Goal: Book appointment/travel/reservation

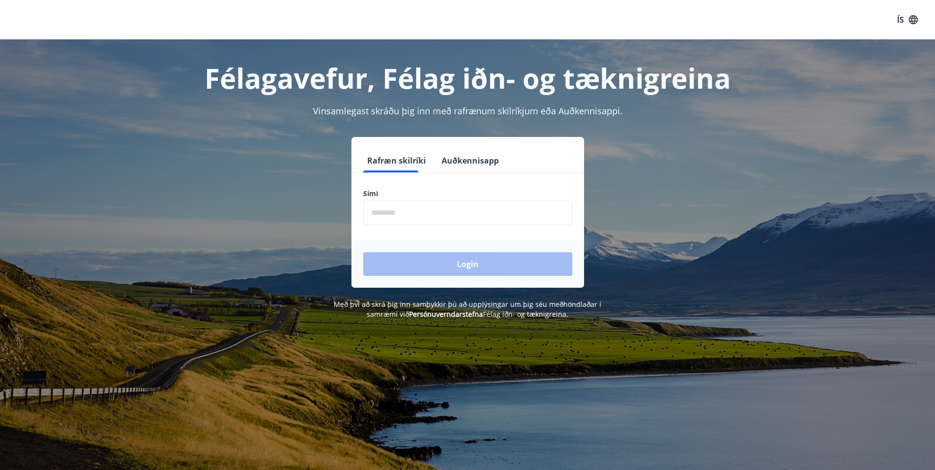
click at [383, 210] on input "phone" at bounding box center [467, 213] width 209 height 24
type input "********"
click at [461, 264] on button "Login" at bounding box center [467, 264] width 209 height 24
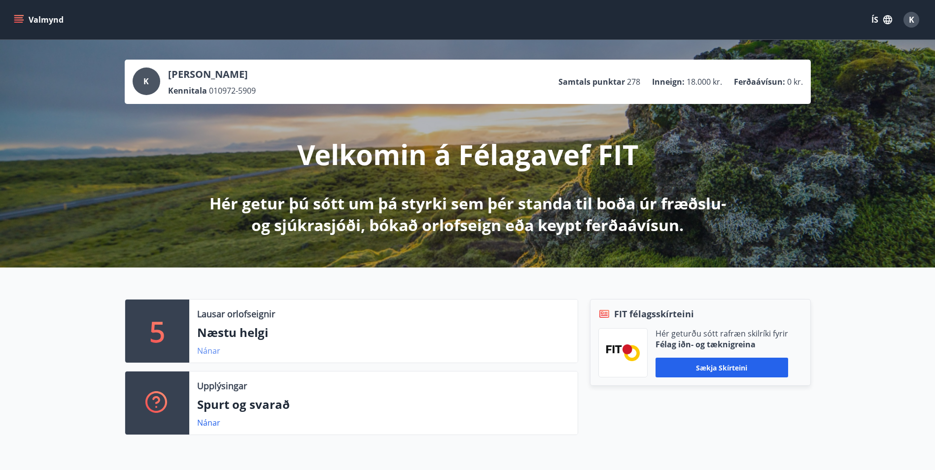
click at [213, 349] on link "Nánar" at bounding box center [208, 350] width 23 height 11
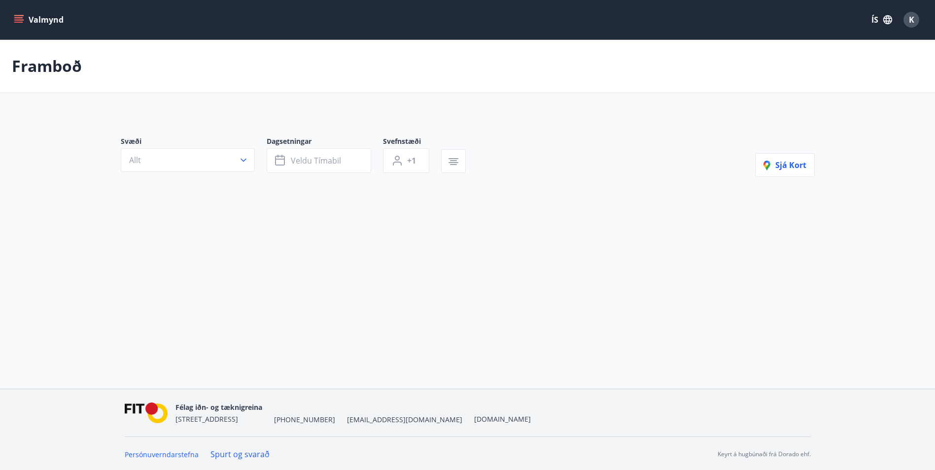
type input "*"
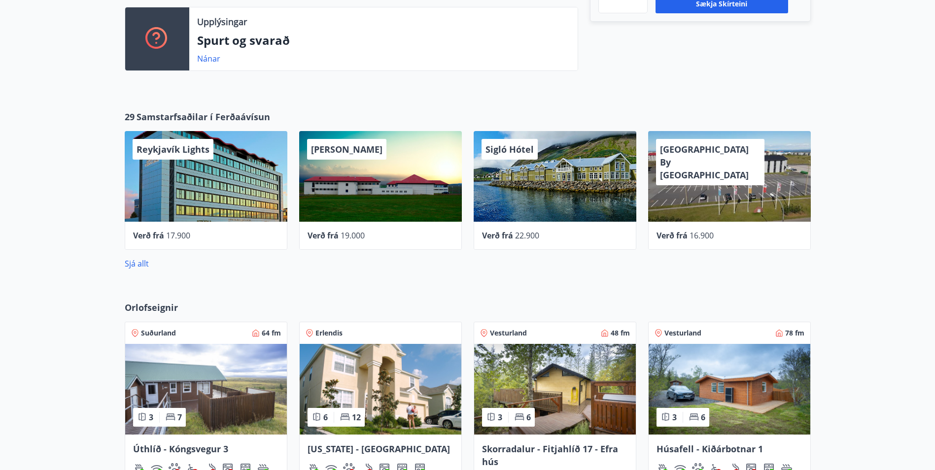
scroll to position [394, 0]
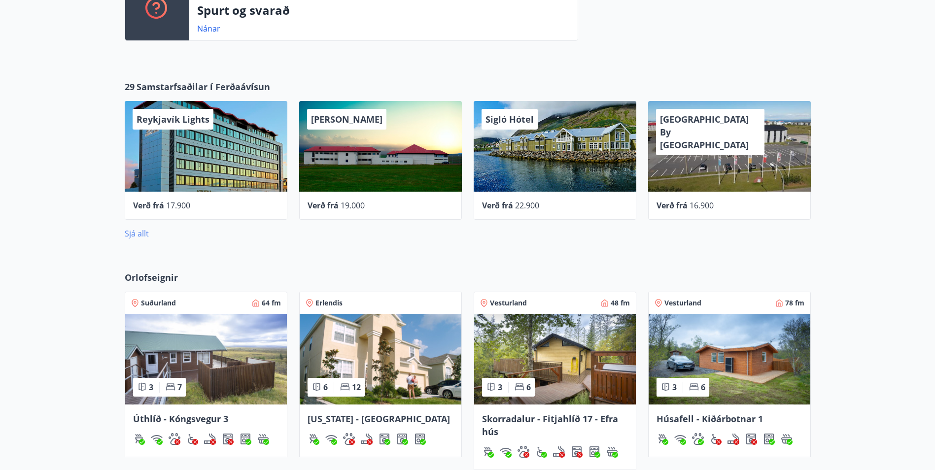
click at [139, 232] on link "Sjá allt" at bounding box center [137, 233] width 24 height 11
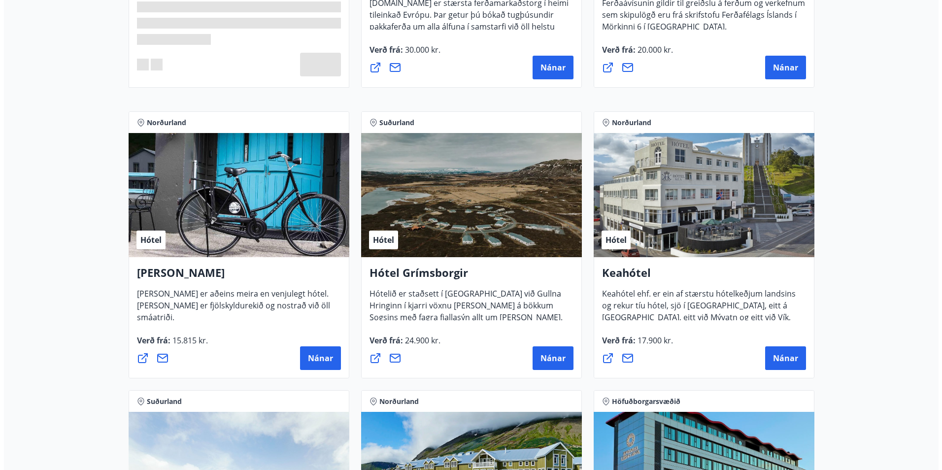
scroll to position [394, 0]
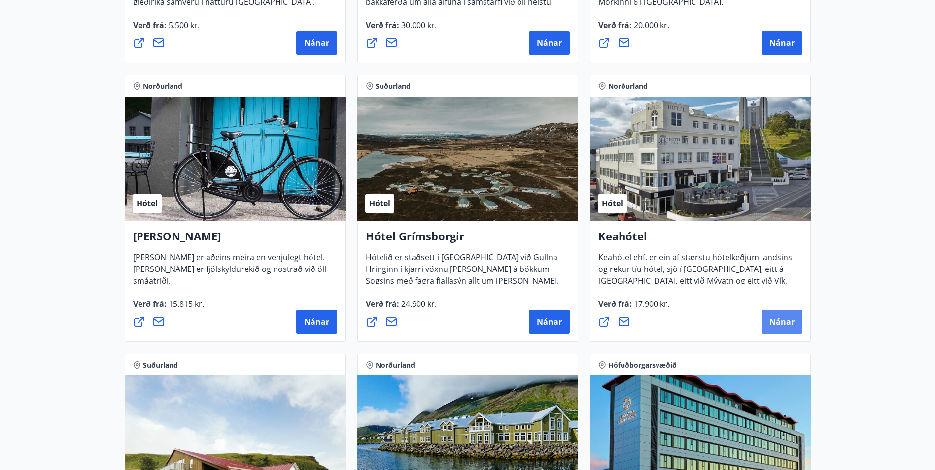
click at [790, 321] on span "Nánar" at bounding box center [781, 321] width 25 height 11
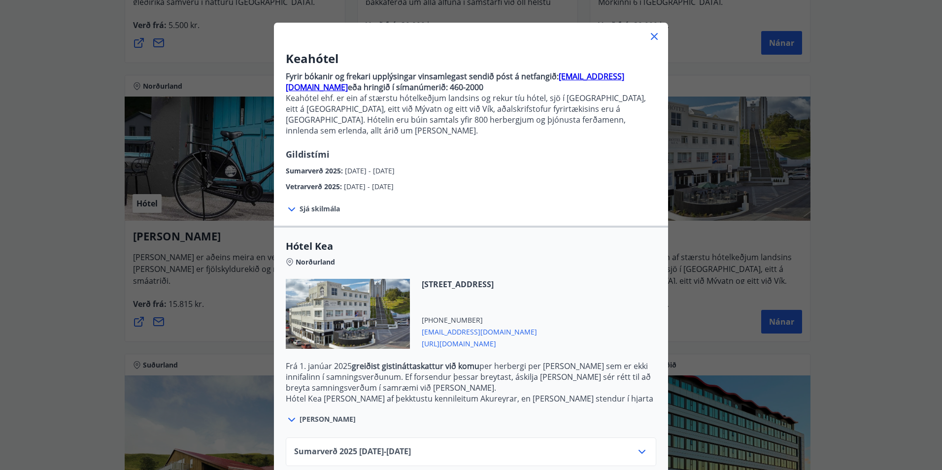
scroll to position [81, 0]
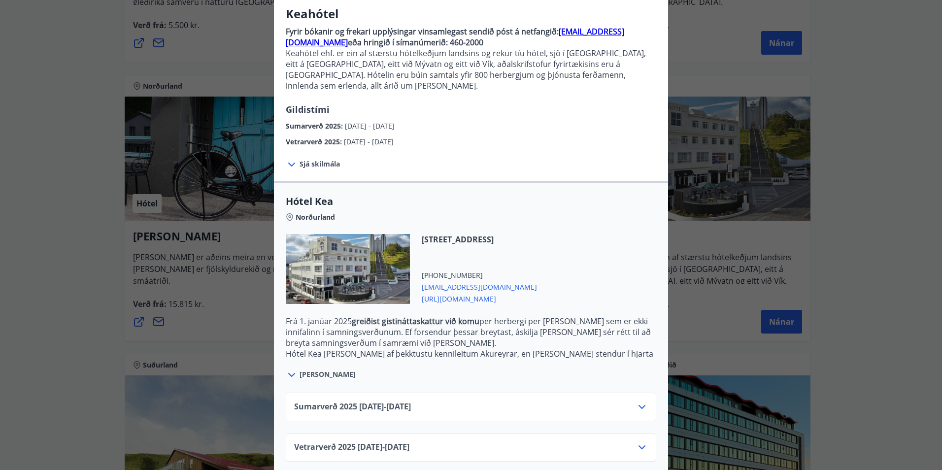
click at [636, 401] on icon at bounding box center [642, 407] width 12 height 12
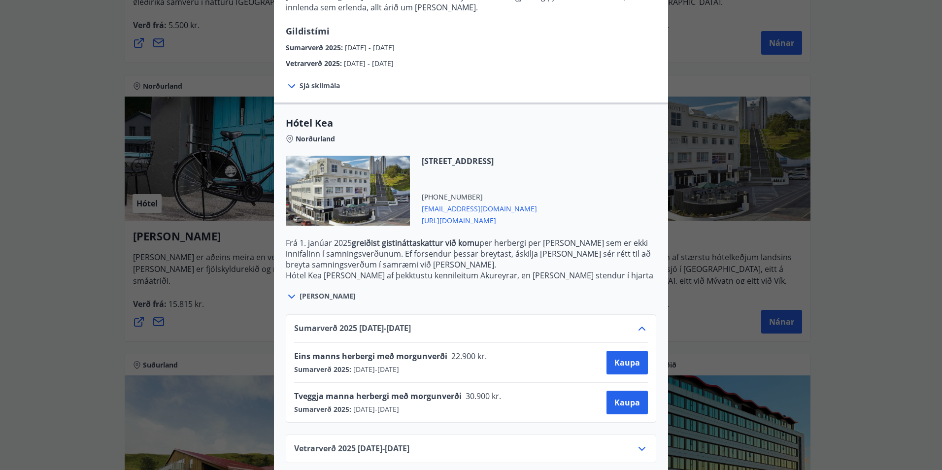
scroll to position [161, 0]
click at [630, 396] on span "Kaupa" at bounding box center [628, 401] width 26 height 11
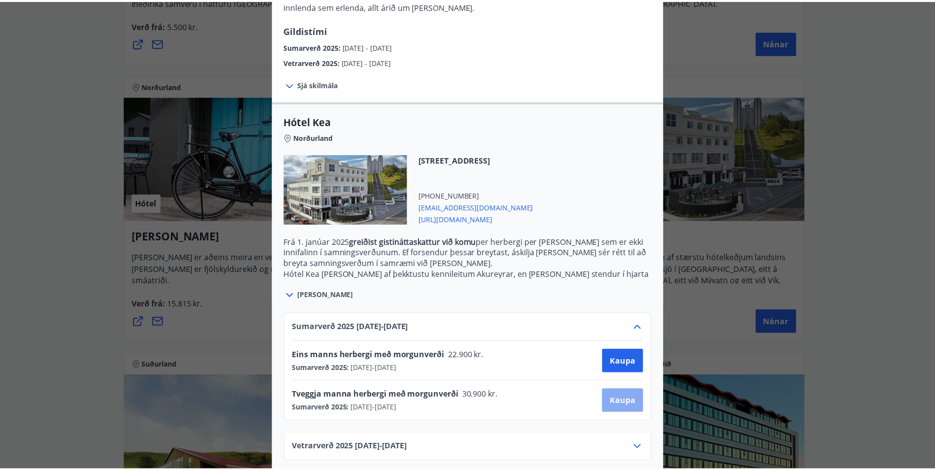
scroll to position [1, 0]
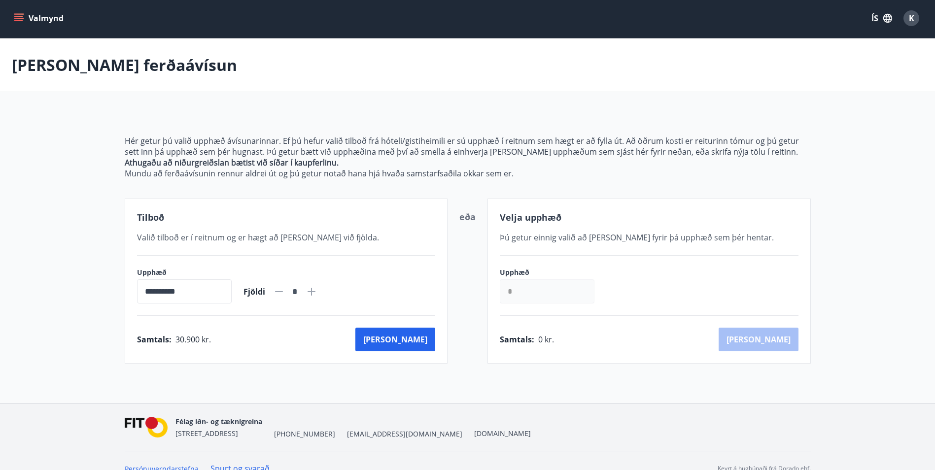
click at [315, 292] on icon at bounding box center [312, 292] width 8 height 8
type input "*"
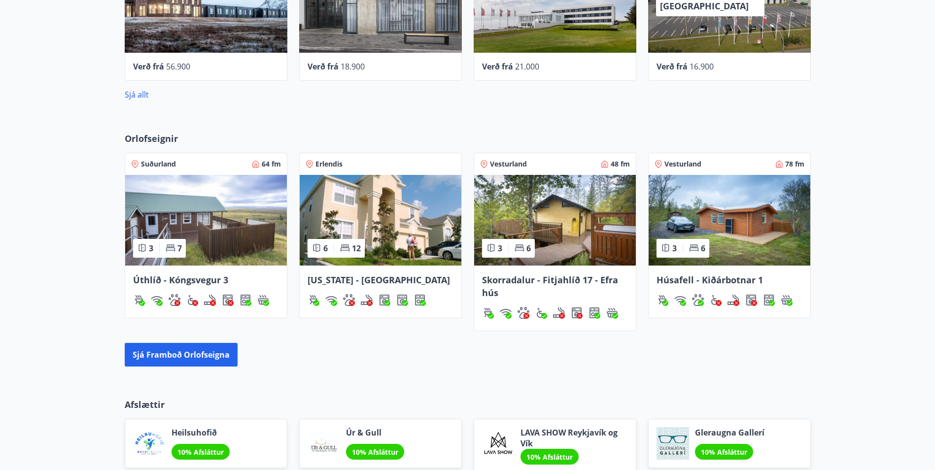
scroll to position [572, 0]
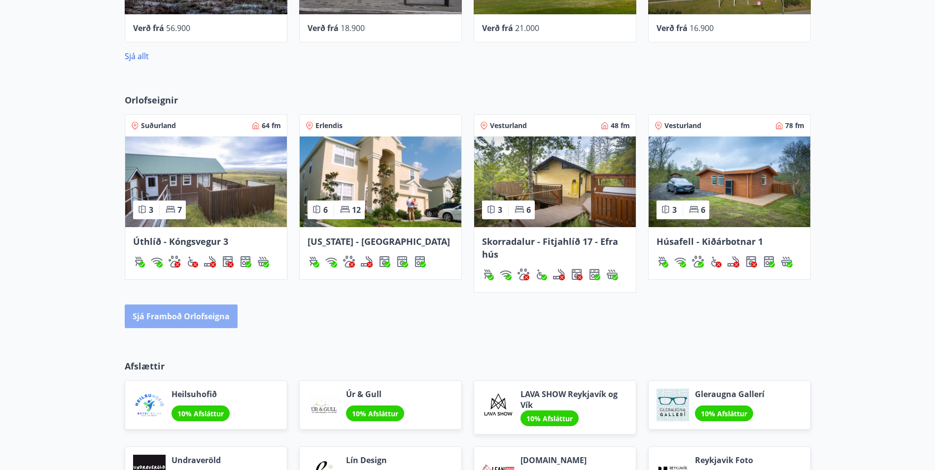
click at [202, 316] on button "Sjá framboð orlofseigna" at bounding box center [181, 317] width 113 height 24
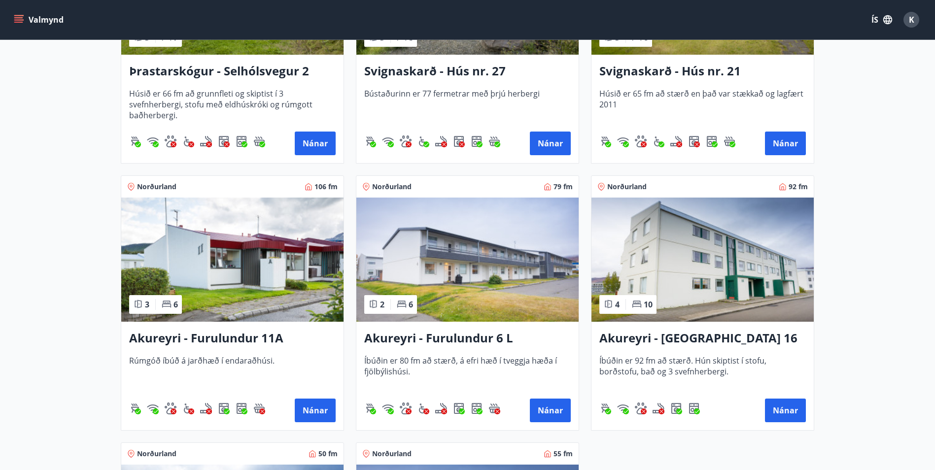
scroll to position [2464, 0]
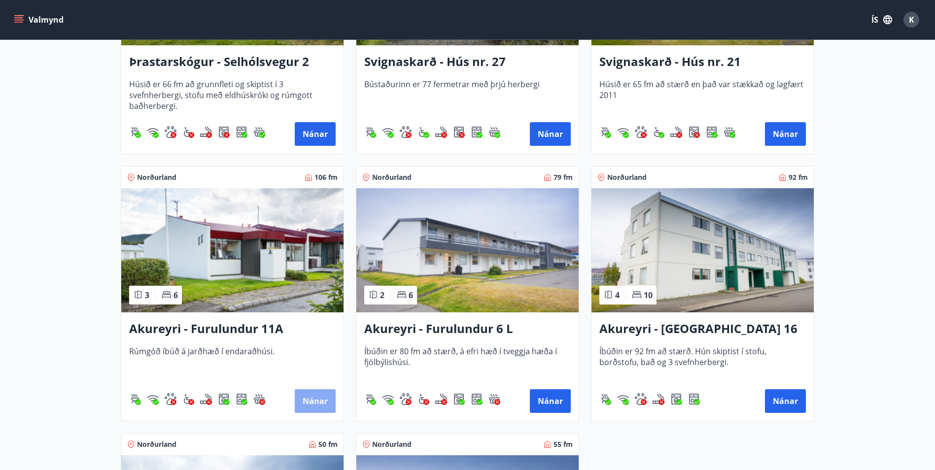
click at [317, 398] on button "Nánar" at bounding box center [315, 401] width 41 height 24
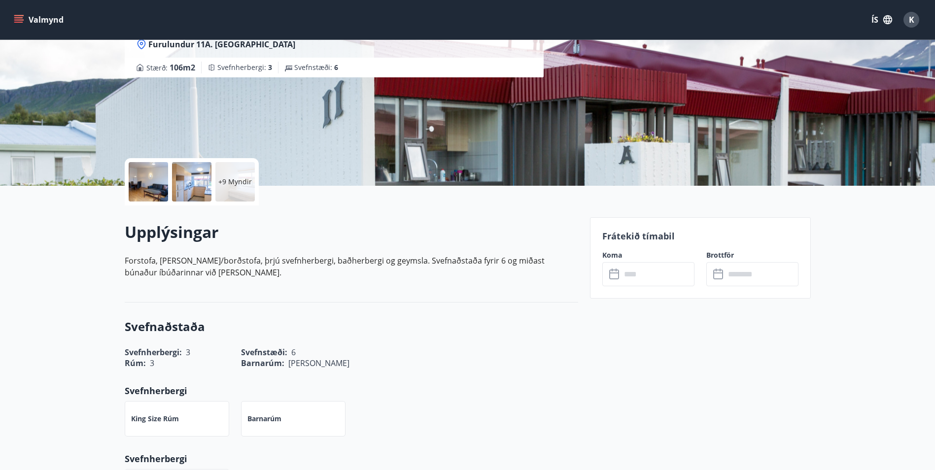
scroll to position [148, 0]
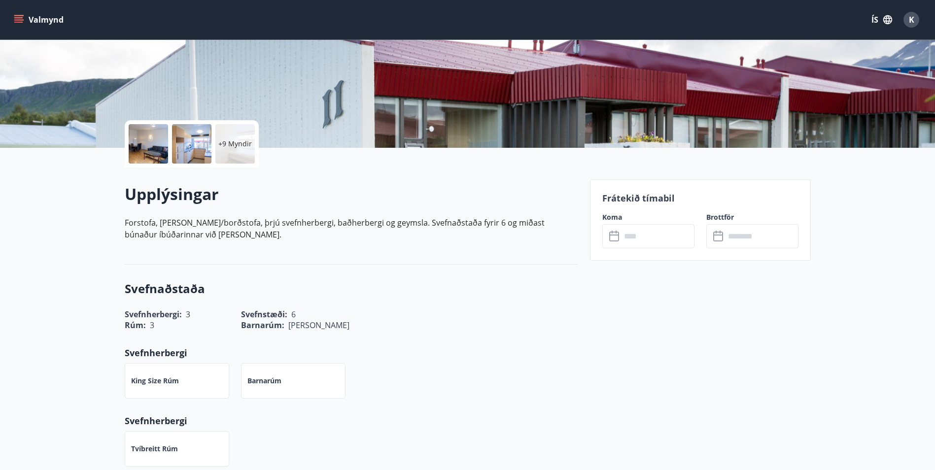
click at [630, 236] on input "text" at bounding box center [657, 236] width 73 height 24
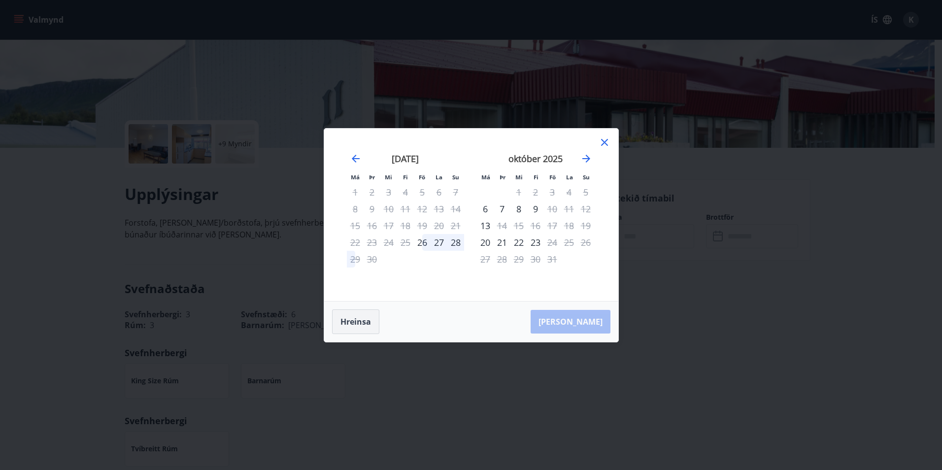
click at [354, 323] on button "Hreinsa" at bounding box center [355, 322] width 47 height 25
click at [607, 139] on icon at bounding box center [604, 142] width 7 height 7
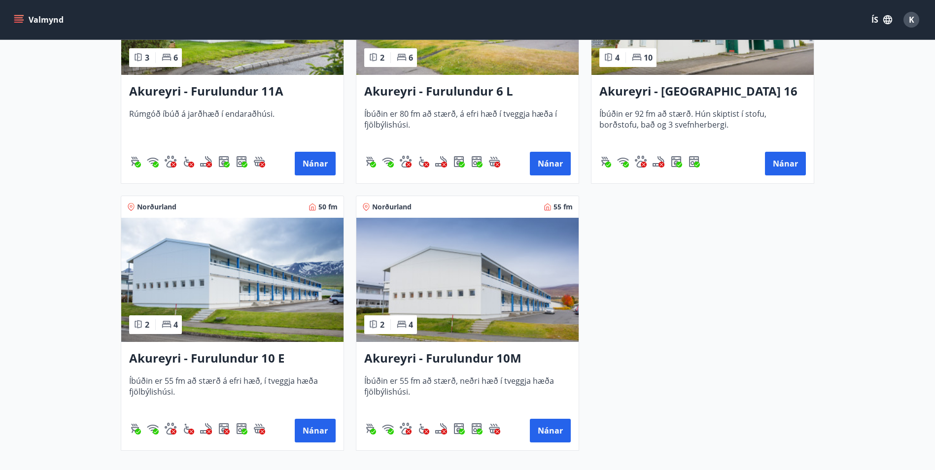
scroll to position [2711, 0]
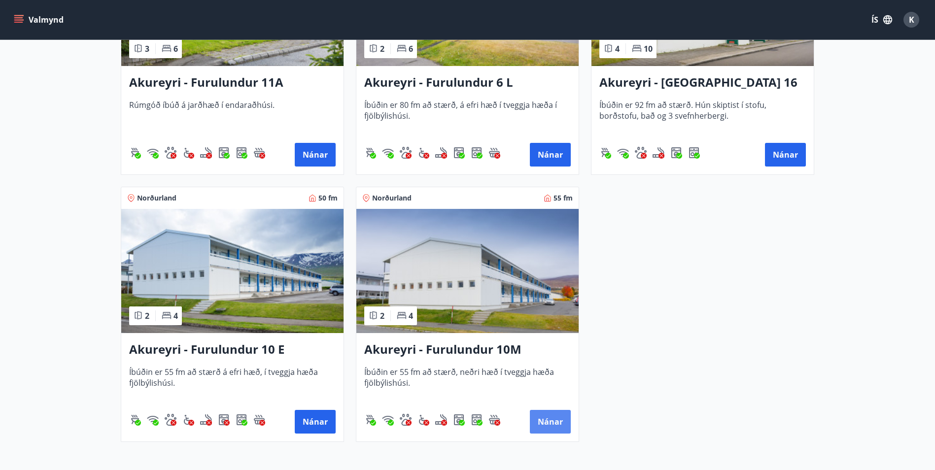
click at [545, 424] on button "Nánar" at bounding box center [550, 422] width 41 height 24
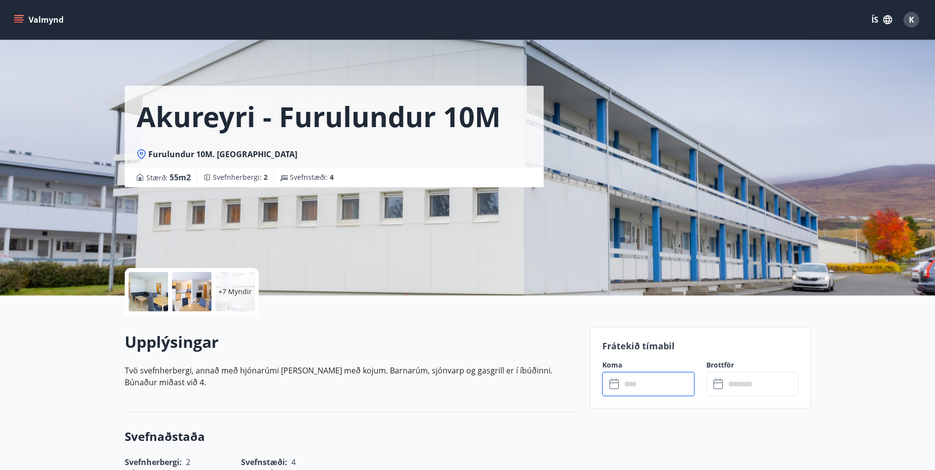
click at [631, 382] on input "text" at bounding box center [657, 384] width 73 height 24
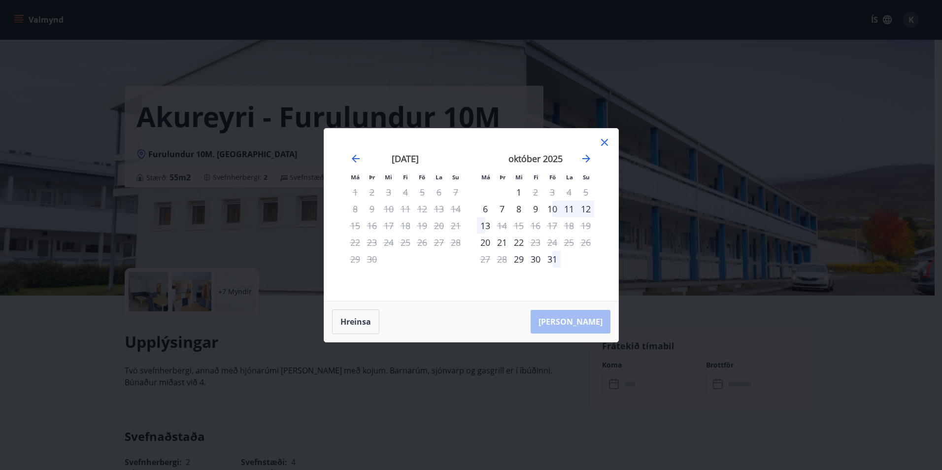
click at [604, 141] on icon at bounding box center [604, 142] width 7 height 7
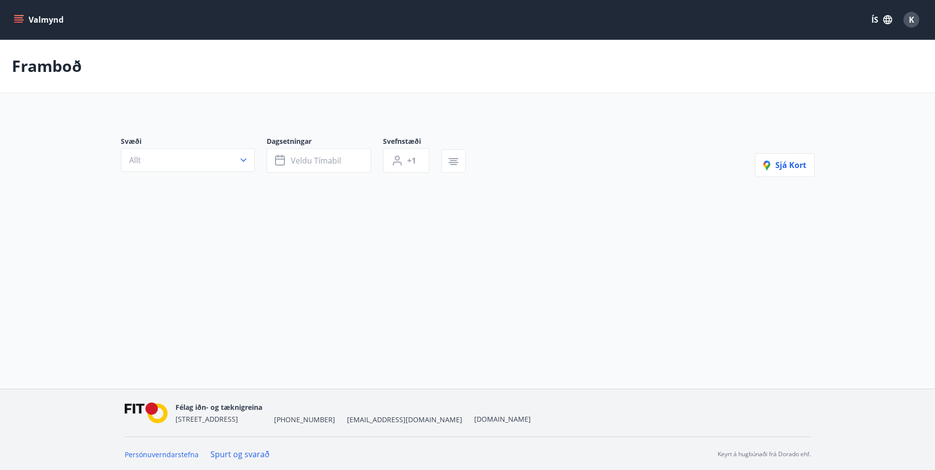
scroll to position [1, 0]
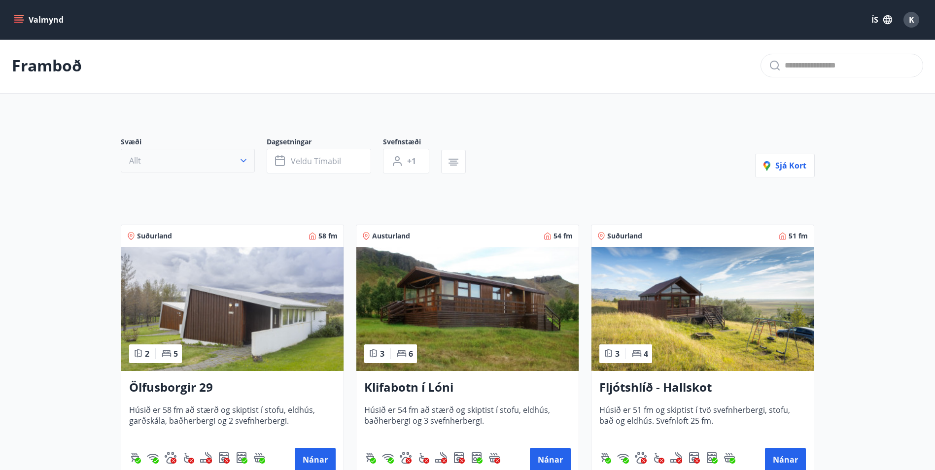
click at [245, 160] on icon "button" at bounding box center [244, 160] width 6 height 3
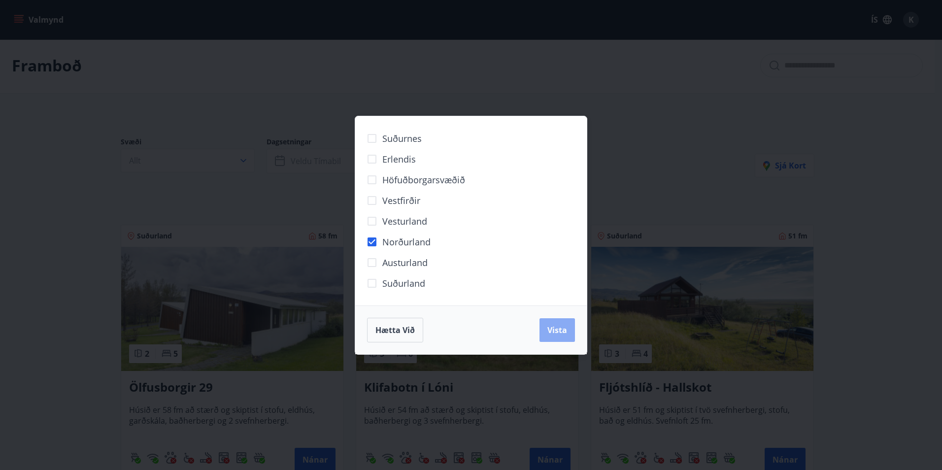
click at [568, 329] on button "Vista" at bounding box center [557, 330] width 35 height 24
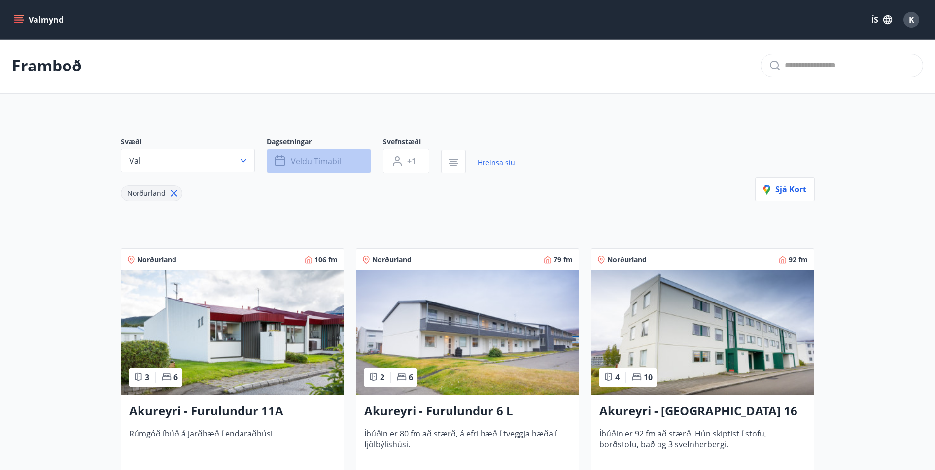
click at [331, 162] on span "Veldu tímabil" at bounding box center [316, 161] width 50 height 11
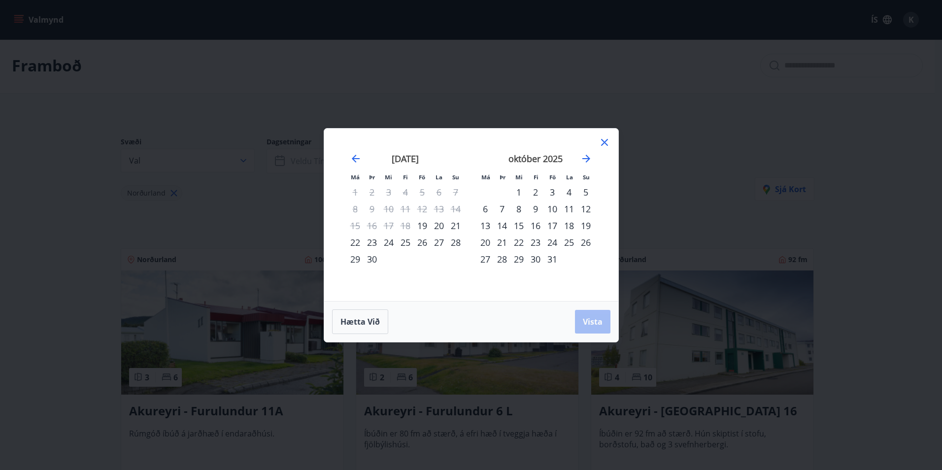
click at [423, 225] on div "19" at bounding box center [422, 225] width 17 height 17
click at [440, 224] on div "20" at bounding box center [439, 225] width 17 height 17
click at [457, 227] on div "21" at bounding box center [455, 225] width 17 height 17
click at [420, 225] on div "19" at bounding box center [422, 225] width 17 height 17
click at [594, 320] on span "Vista" at bounding box center [593, 321] width 20 height 11
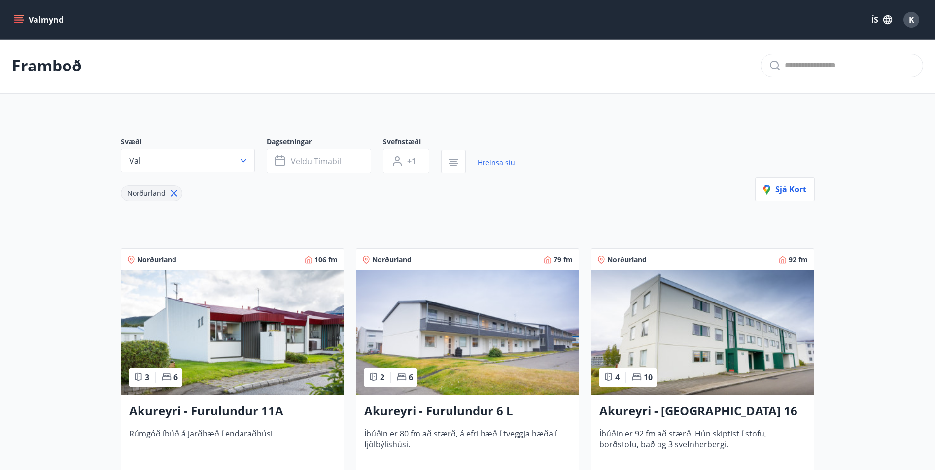
drag, startPoint x: 238, startPoint y: 158, endPoint x: 243, endPoint y: 159, distance: 5.0
click at [241, 159] on icon "button" at bounding box center [244, 161] width 10 height 10
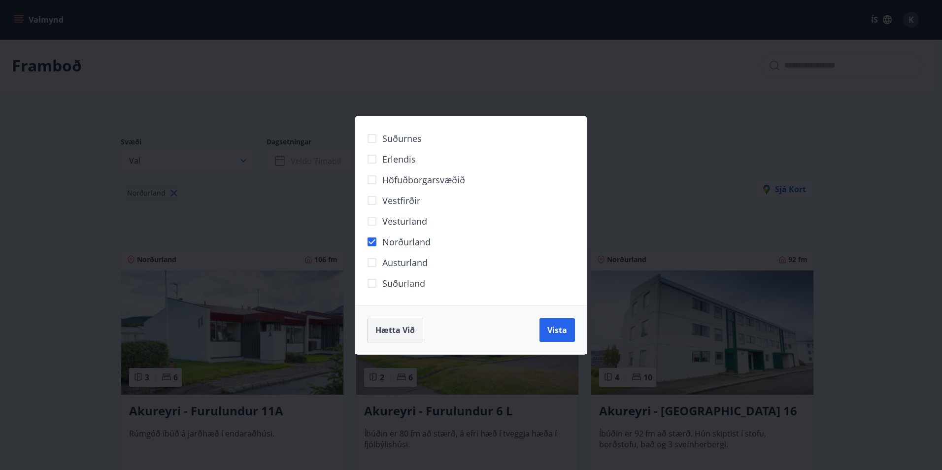
click at [396, 327] on span "Hætta við" at bounding box center [395, 330] width 39 height 11
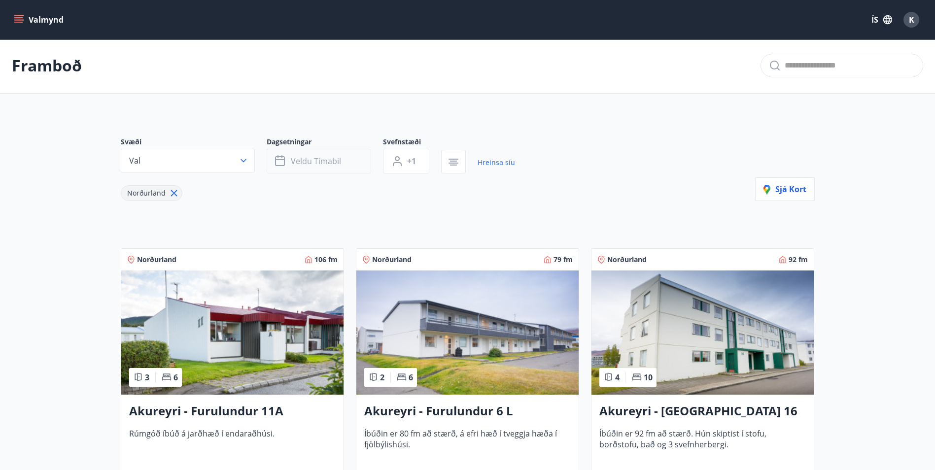
click at [327, 157] on span "Veldu tímabil" at bounding box center [316, 161] width 50 height 11
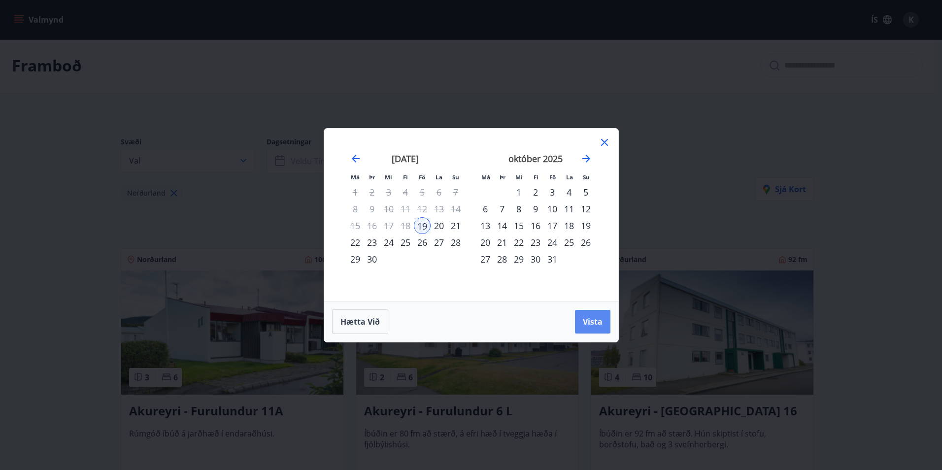
click at [589, 318] on span "Vista" at bounding box center [593, 321] width 20 height 11
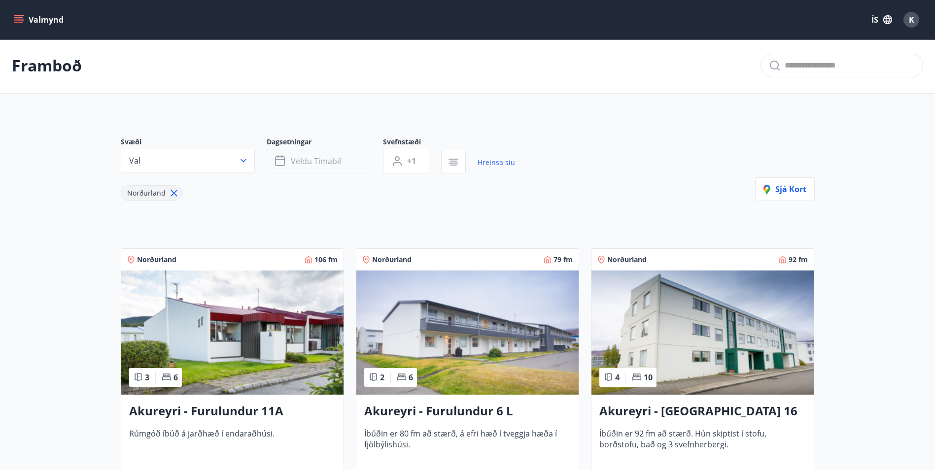
click at [318, 162] on span "Veldu tímabil" at bounding box center [316, 161] width 50 height 11
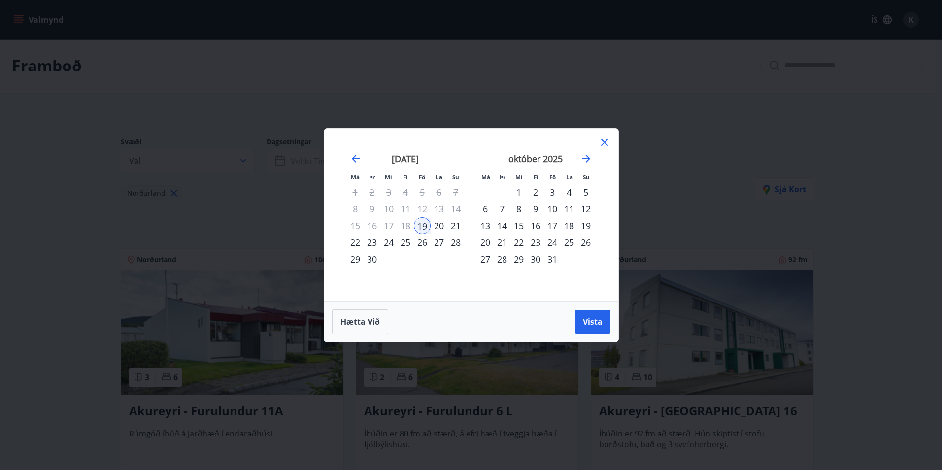
click at [436, 227] on div "20" at bounding box center [439, 225] width 17 height 17
click at [456, 223] on div "21" at bounding box center [455, 225] width 17 height 17
click at [438, 223] on div "20" at bounding box center [439, 225] width 17 height 17
click at [423, 223] on div "19" at bounding box center [422, 225] width 17 height 17
click at [436, 228] on div "20" at bounding box center [439, 225] width 17 height 17
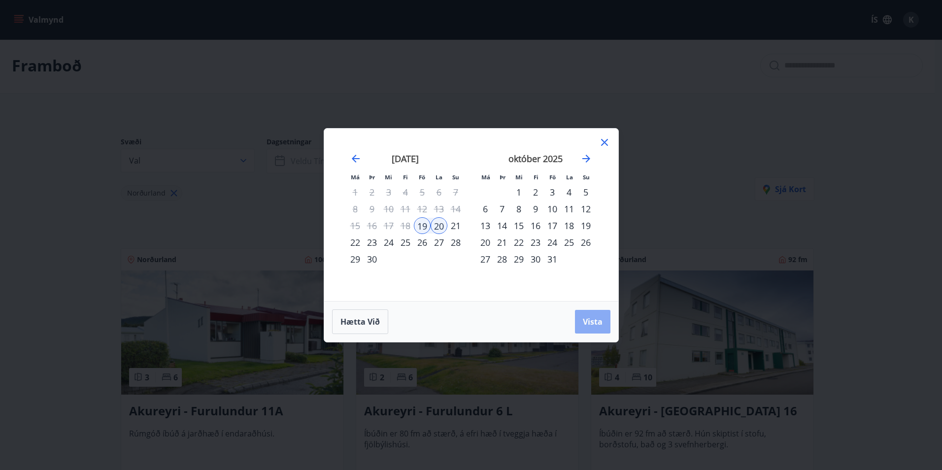
click at [589, 322] on span "Vista" at bounding box center [593, 321] width 20 height 11
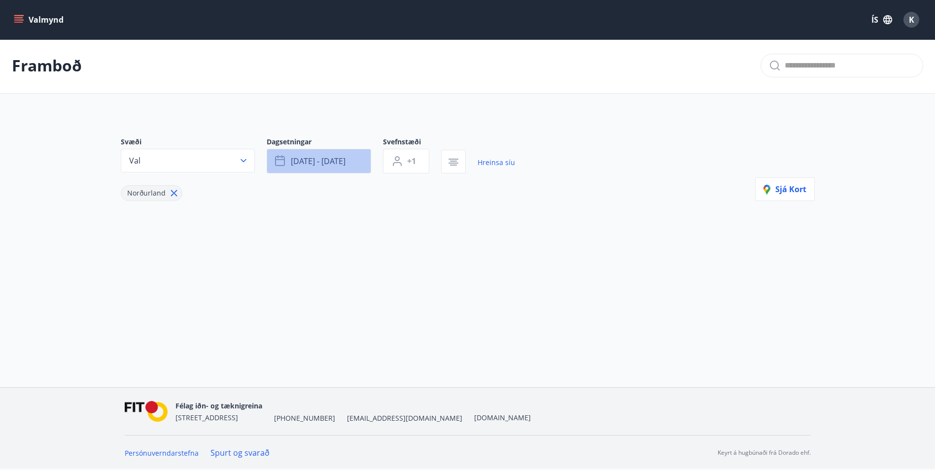
click at [305, 159] on span "sep 19 - sep 20" at bounding box center [318, 161] width 55 height 11
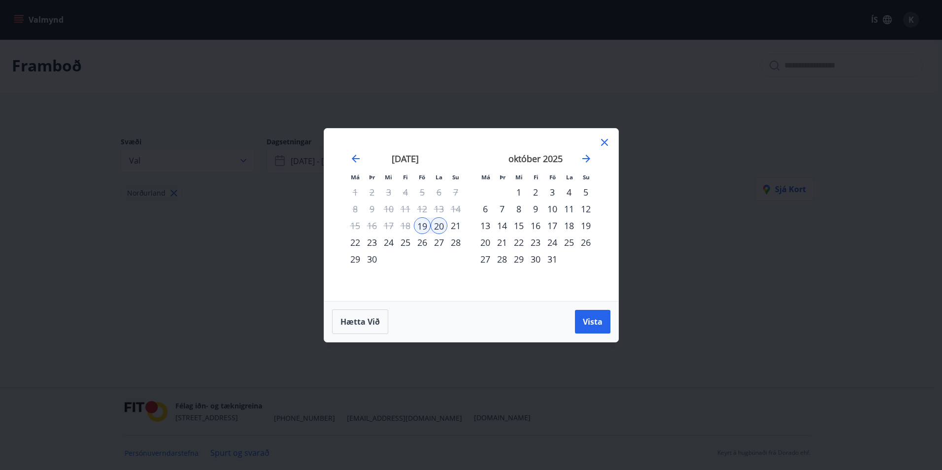
click at [455, 226] on div "21" at bounding box center [455, 225] width 17 height 17
click at [442, 225] on div "20" at bounding box center [439, 225] width 17 height 17
click at [454, 226] on div "21" at bounding box center [455, 225] width 17 height 17
click at [422, 230] on div "19" at bounding box center [422, 225] width 17 height 17
click at [591, 321] on span "Vista" at bounding box center [593, 321] width 20 height 11
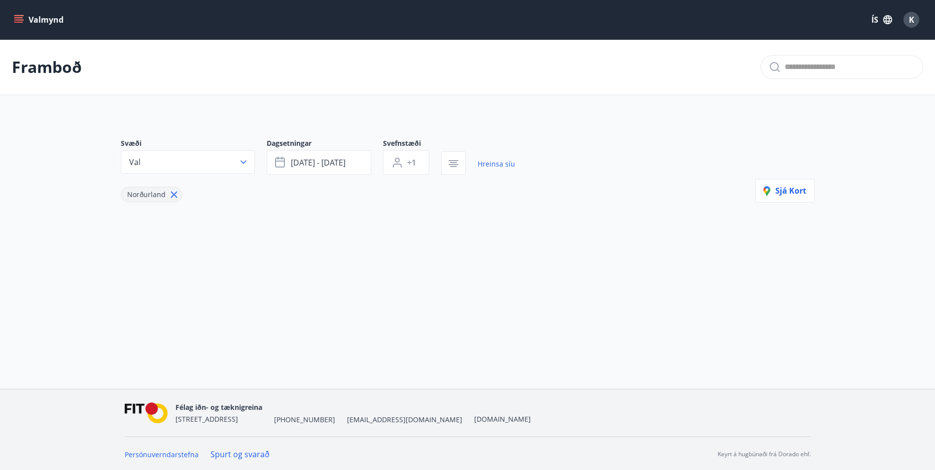
click at [170, 195] on icon at bounding box center [174, 194] width 11 height 11
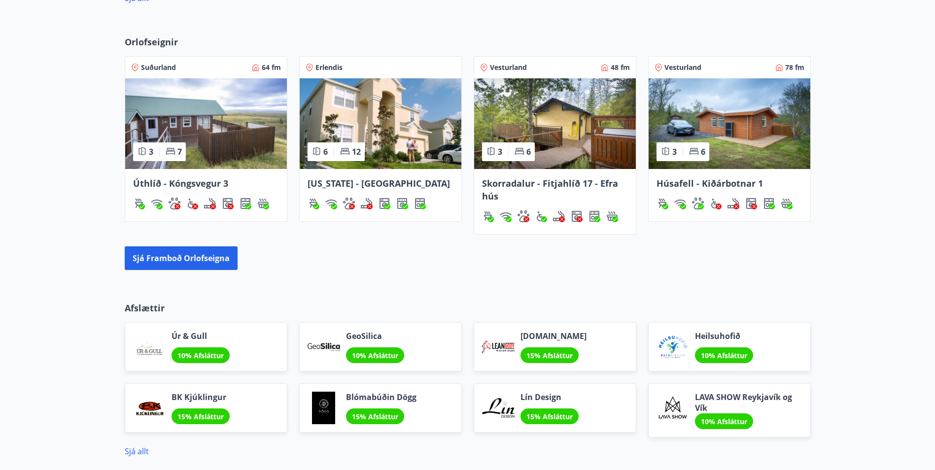
scroll to position [641, 0]
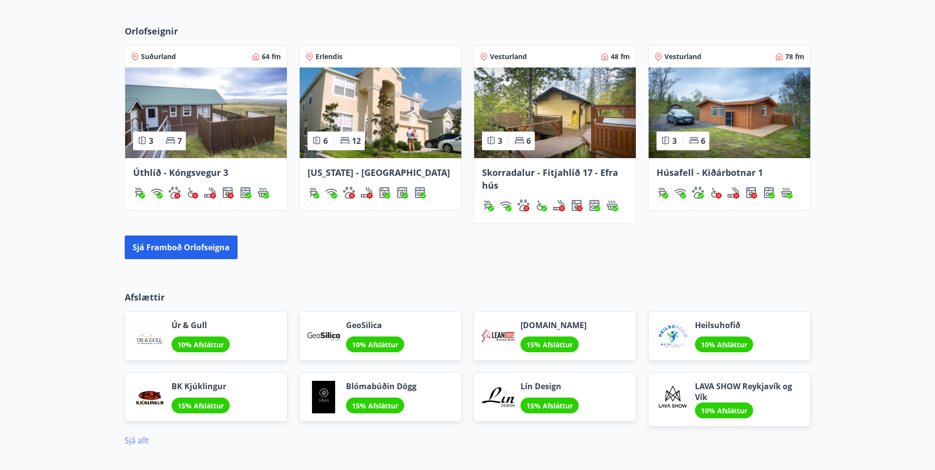
click at [137, 441] on link "Sjá allt" at bounding box center [137, 440] width 24 height 11
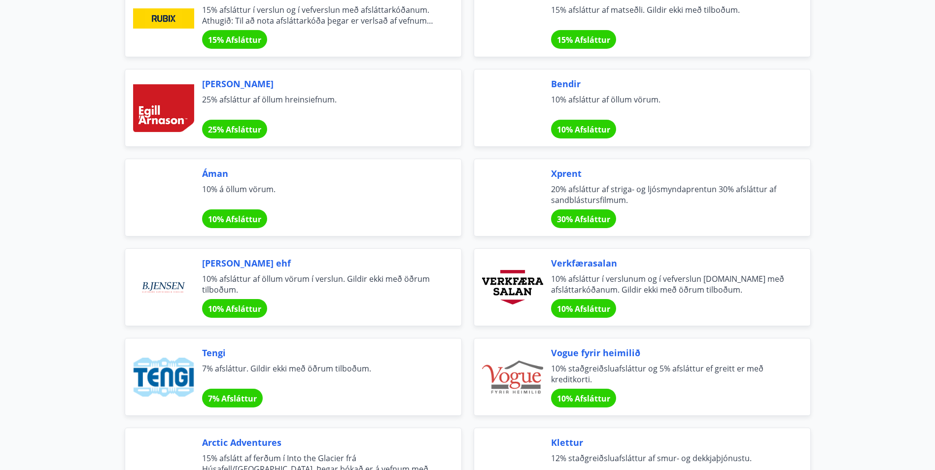
scroll to position [1147, 0]
